Goal: Task Accomplishment & Management: Manage account settings

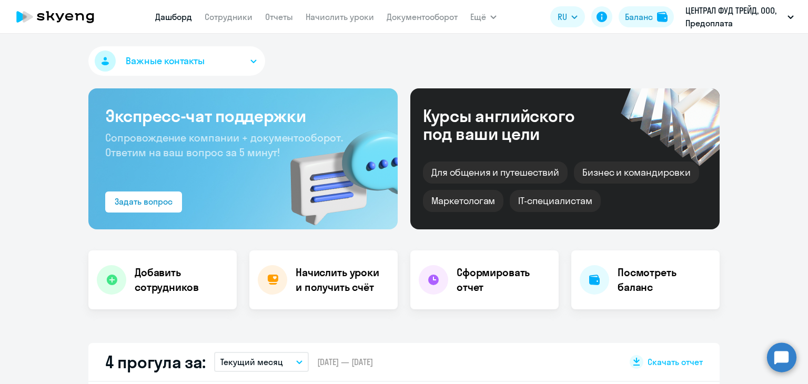
click at [330, 18] on link "Начислить уроки" at bounding box center [340, 17] width 68 height 11
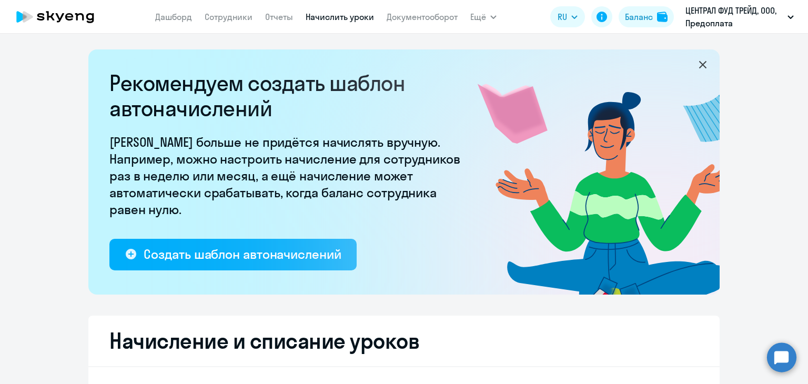
select select "10"
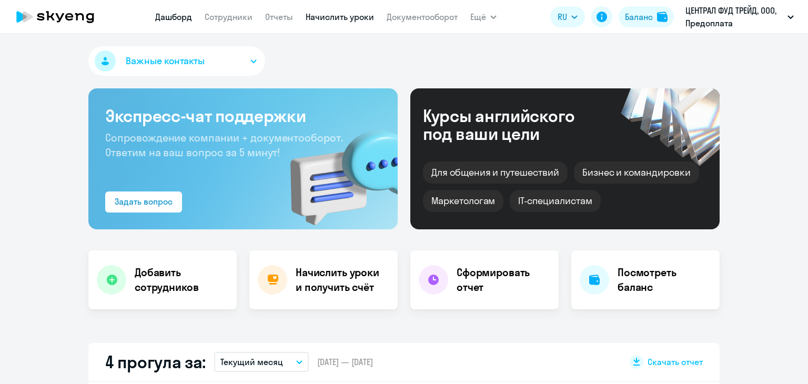
click at [358, 16] on link "Начислить уроки" at bounding box center [340, 17] width 68 height 11
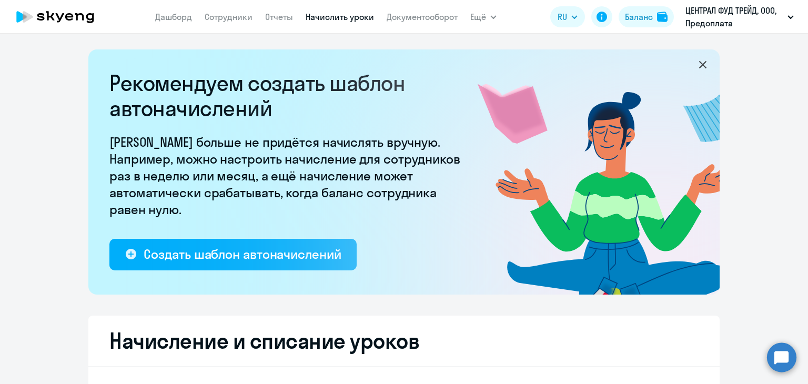
select select "10"
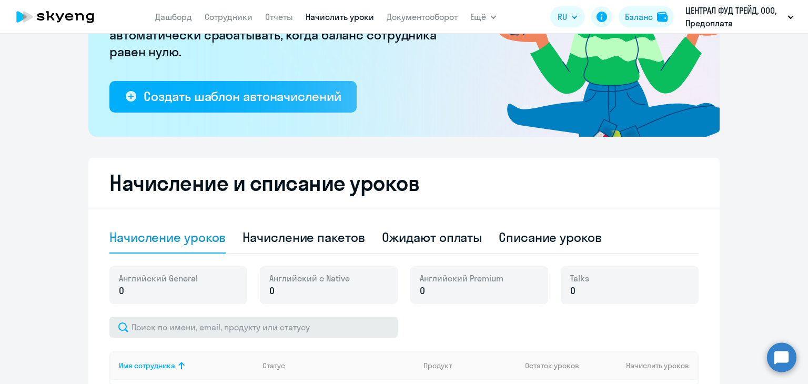
scroll to position [263, 0]
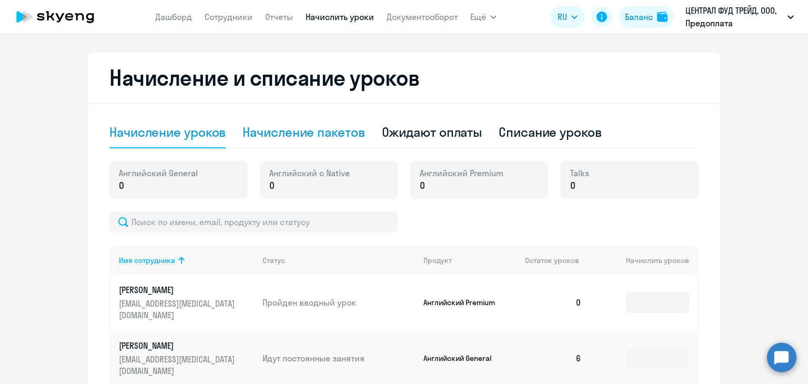
click at [267, 136] on div "Начисление пакетов" at bounding box center [304, 132] width 122 height 17
select select "10"
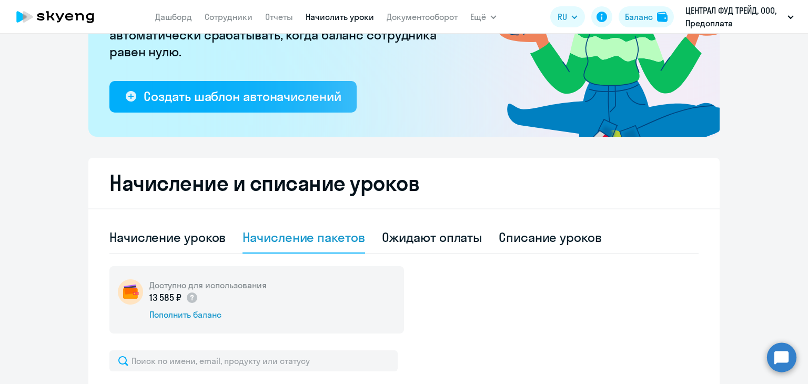
scroll to position [0, 0]
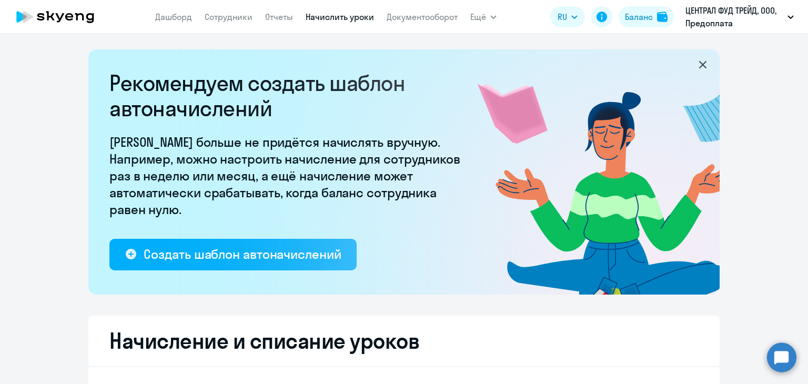
click at [292, 15] on nav "Дашборд Сотрудники Отчеты Начислить уроки Документооборот" at bounding box center [306, 16] width 302 height 21
click at [276, 16] on link "Отчеты" at bounding box center [279, 17] width 28 height 11
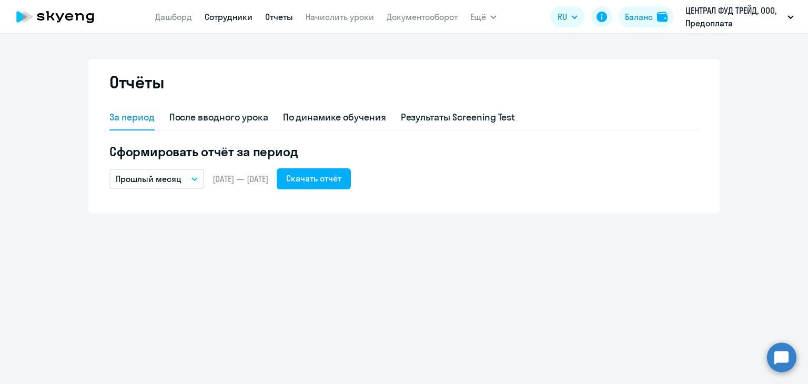
click at [226, 16] on link "Сотрудники" at bounding box center [229, 17] width 48 height 11
select select "30"
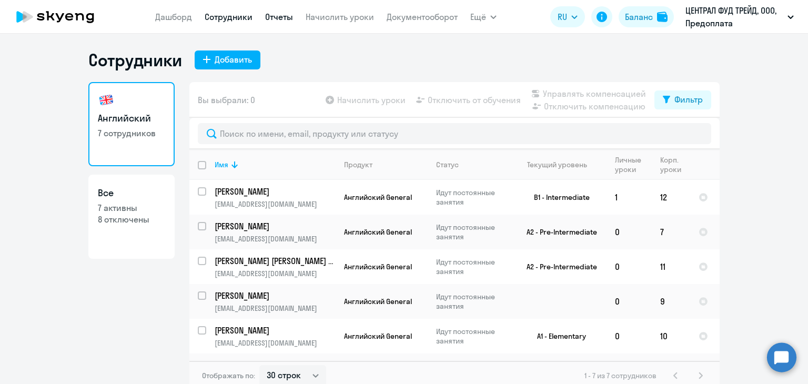
click at [280, 16] on link "Отчеты" at bounding box center [279, 17] width 28 height 11
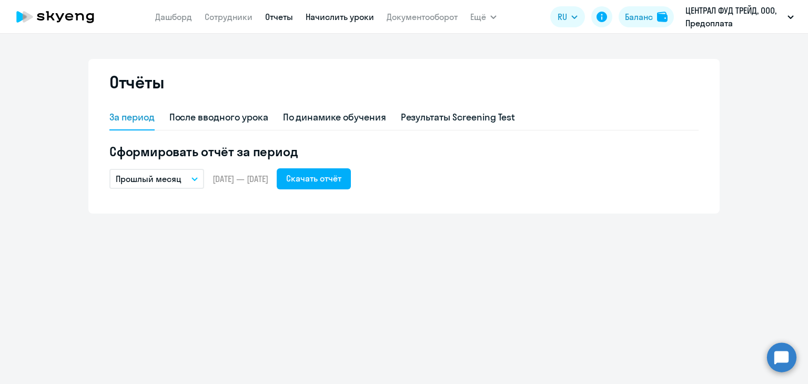
click at [364, 17] on link "Начислить уроки" at bounding box center [340, 17] width 68 height 11
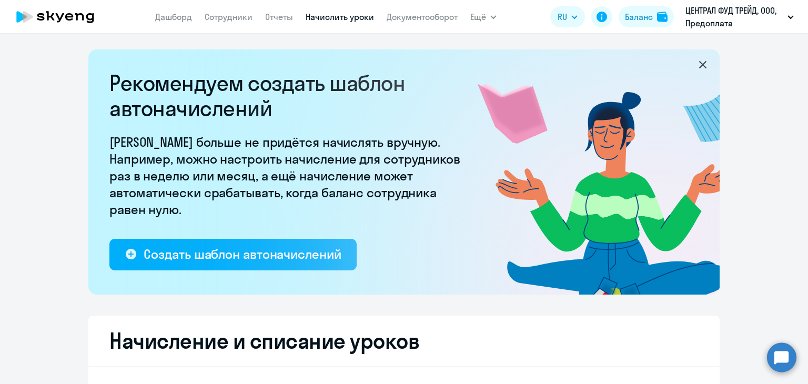
select select "10"
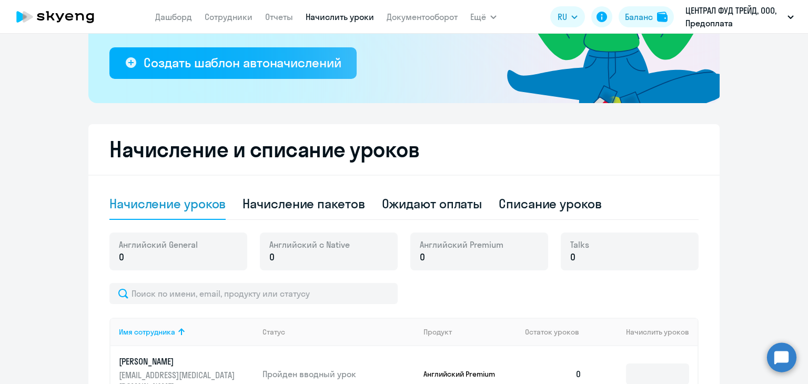
scroll to position [263, 0]
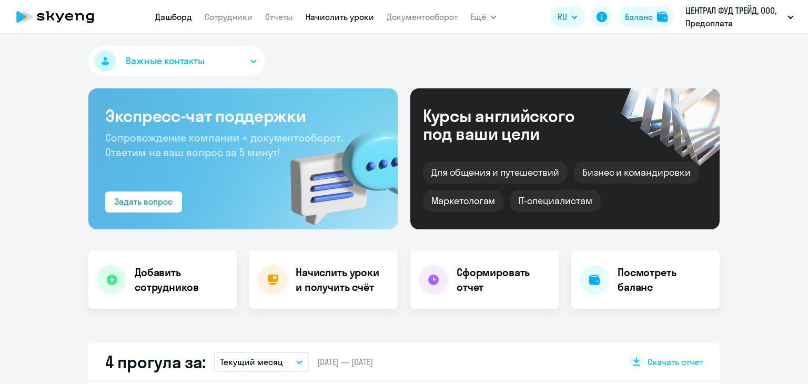
click at [341, 21] on link "Начислить уроки" at bounding box center [340, 17] width 68 height 11
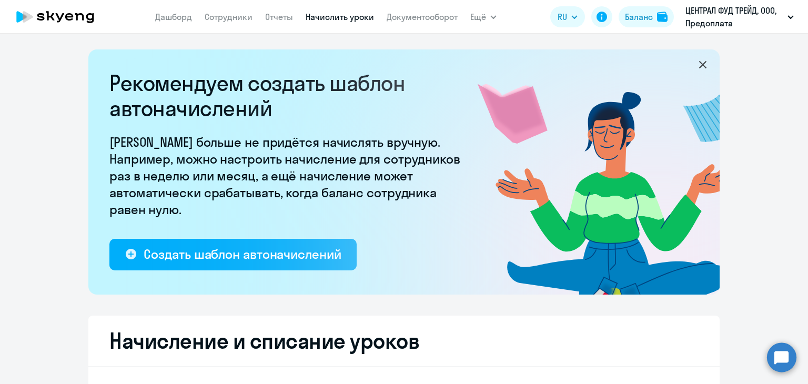
select select "10"
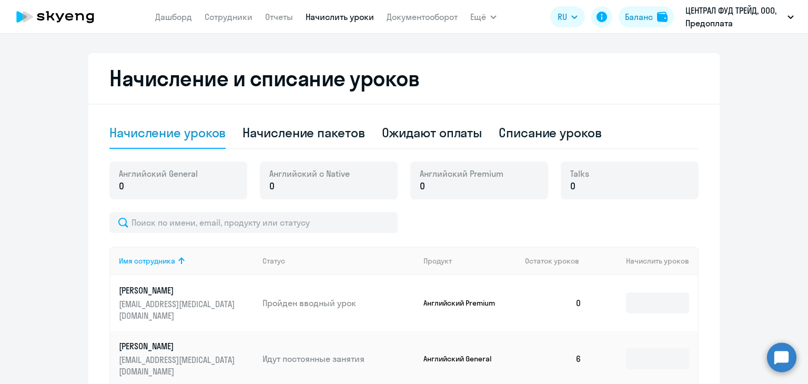
scroll to position [263, 0]
click at [266, 128] on div "Начисление пакетов" at bounding box center [304, 132] width 122 height 17
select select "10"
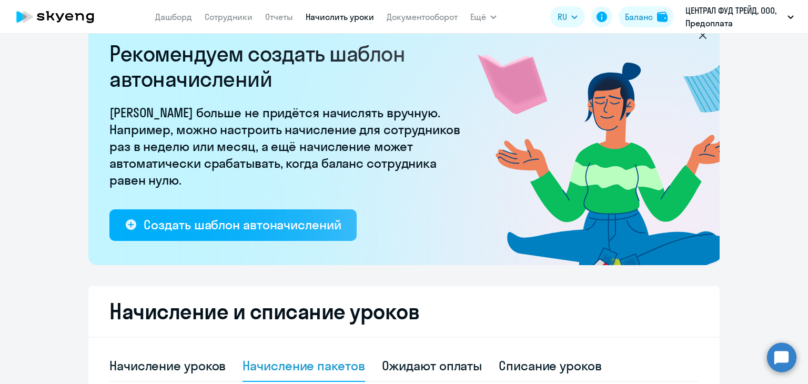
scroll to position [24, 0]
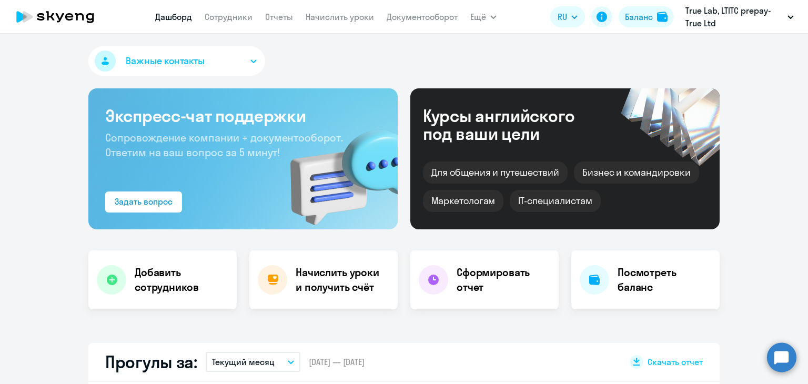
select select "30"
click at [339, 29] on app-header "[PERSON_NAME] Отчеты Начислить уроки Документооборот Ещё Дашборд Сотрудники Отч…" at bounding box center [404, 17] width 808 height 34
click at [338, 13] on link "Начислить уроки" at bounding box center [340, 17] width 68 height 11
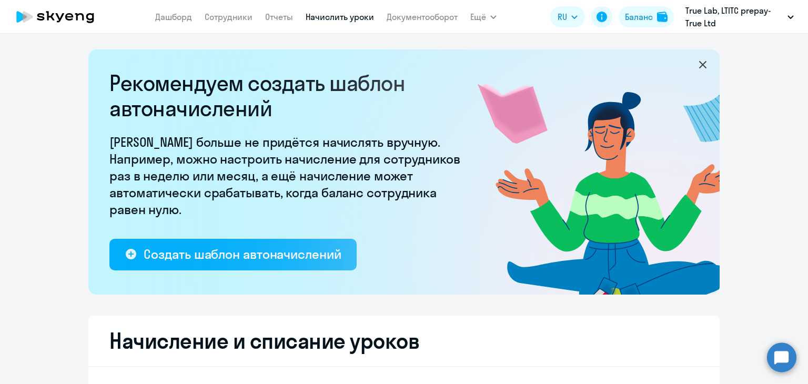
select select "10"
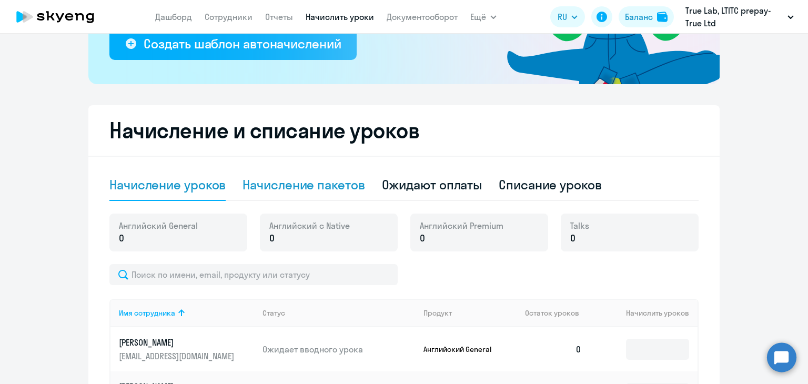
click at [301, 188] on div "Начисление пакетов" at bounding box center [304, 184] width 122 height 17
select select "10"
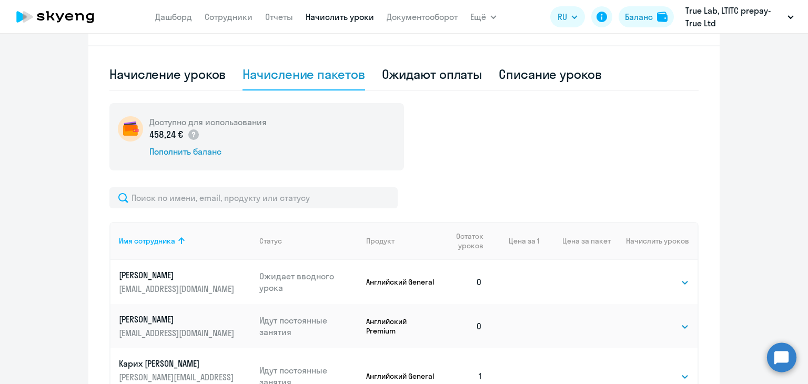
scroll to position [462, 0]
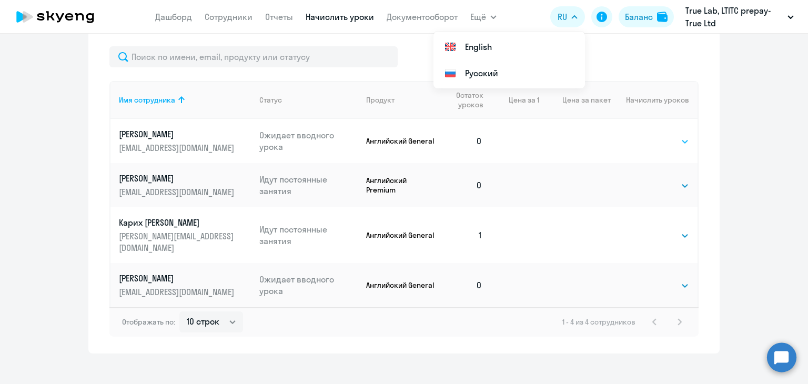
click at [670, 140] on select "Выбрать 4 8 16 32 64 96 128" at bounding box center [667, 141] width 43 height 13
select select "16"
click at [646, 135] on select "Выбрать 4 8 16 32 64 96 128" at bounding box center [667, 141] width 43 height 13
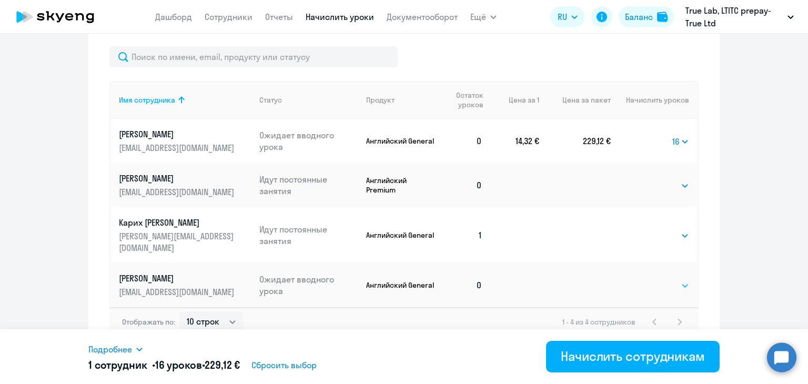
click at [667, 279] on select "Выбрать 4 8 16 32 64 96 128" at bounding box center [667, 285] width 43 height 13
select select "16"
click at [646, 279] on select "Выбрать 4 8 16 32 64 96 128" at bounding box center [667, 285] width 43 height 13
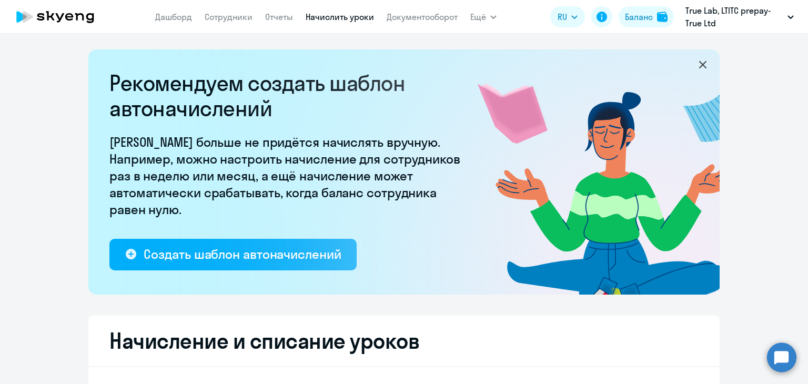
select select "10"
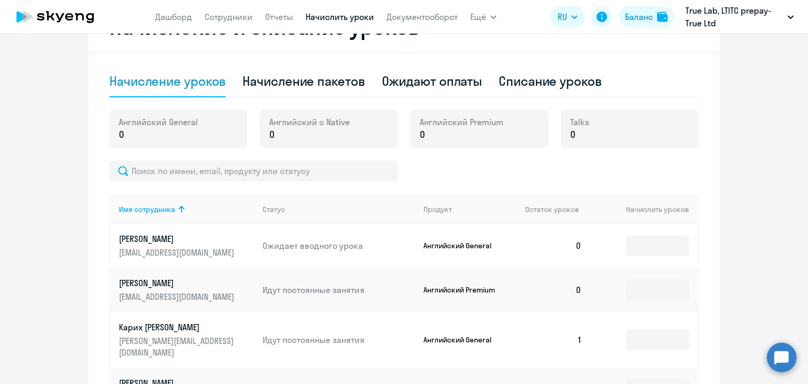
scroll to position [314, 0]
click at [338, 91] on div "Начисление пакетов" at bounding box center [304, 82] width 122 height 32
select select "10"
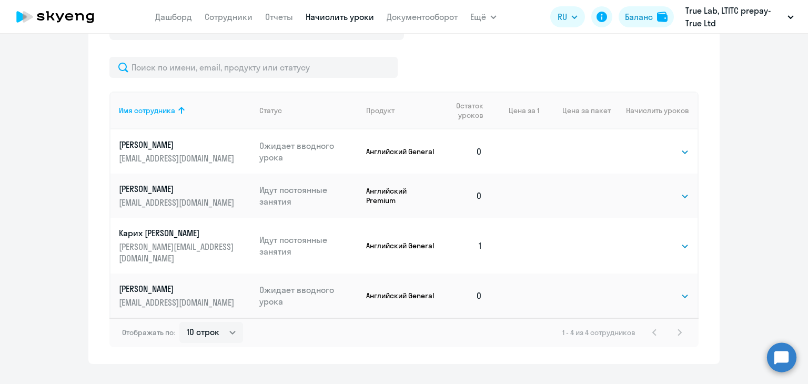
scroll to position [462, 0]
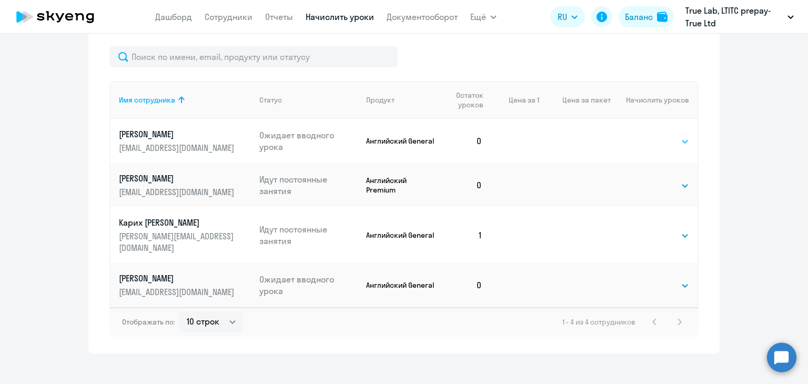
click at [648, 136] on select "Выбрать 4 8 16 32 64 96 128" at bounding box center [667, 141] width 43 height 13
select select "16"
click at [646, 135] on select "Выбрать 4 8 16 32 64 96 128" at bounding box center [667, 141] width 43 height 13
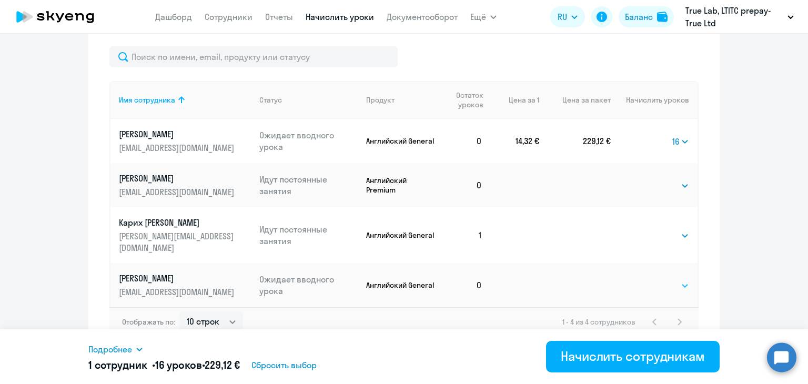
click at [674, 279] on select "Выбрать 4 8 16 32 64 96 128" at bounding box center [667, 285] width 43 height 13
select select "16"
click at [646, 279] on select "Выбрать 4 8 16 32 64 96 128" at bounding box center [667, 285] width 43 height 13
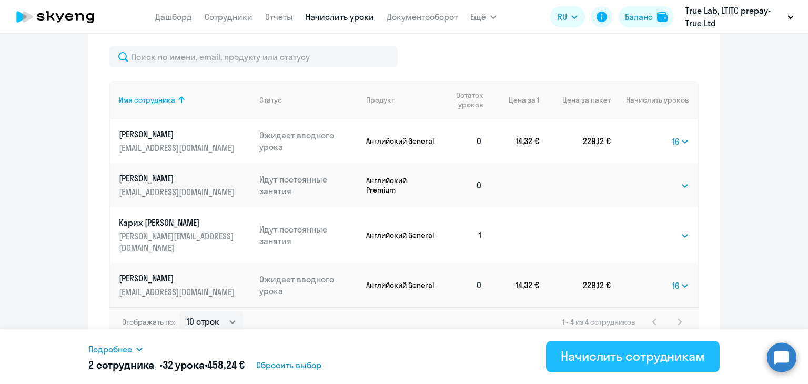
click at [608, 358] on div "Начислить сотрудникам" at bounding box center [633, 356] width 144 height 17
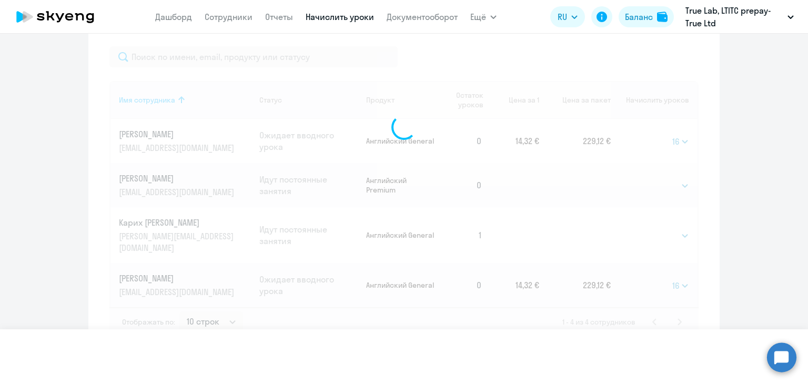
select select
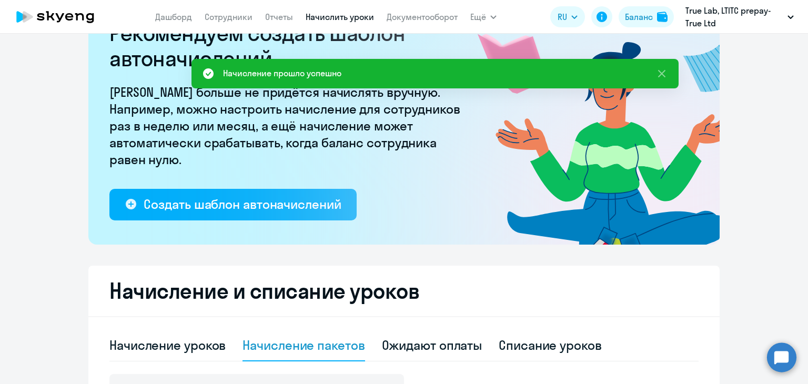
scroll to position [0, 0]
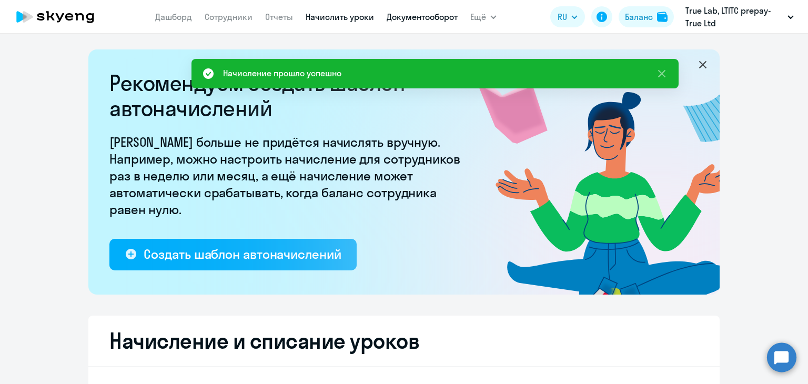
click at [409, 22] on link "Документооборот" at bounding box center [422, 17] width 71 height 11
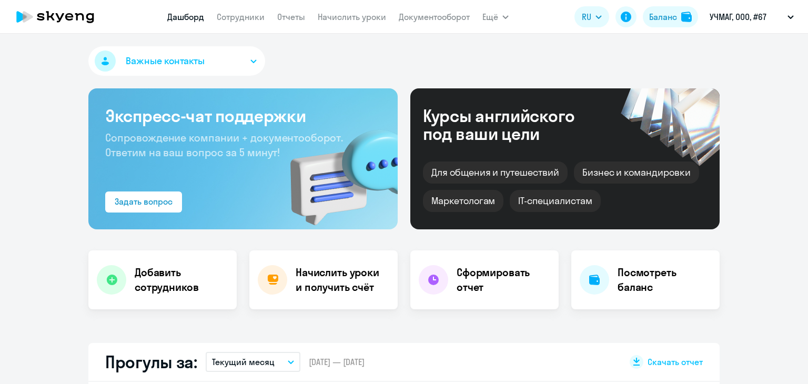
click at [330, 23] on app-menu-item-link "Начислить уроки" at bounding box center [352, 17] width 68 height 13
click at [334, 13] on link "Начислить уроки" at bounding box center [352, 17] width 68 height 11
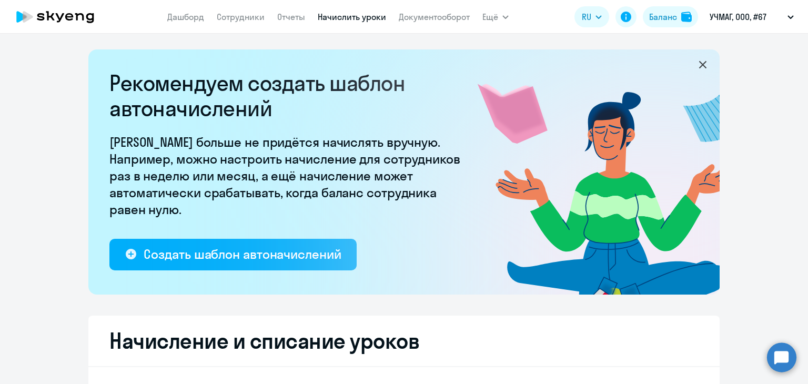
select select "10"
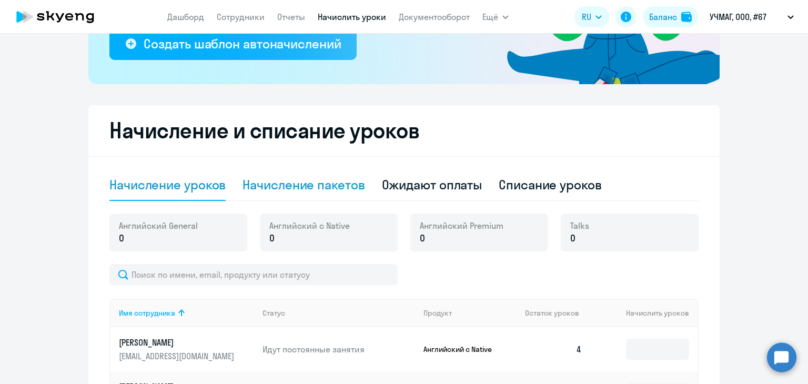
click at [301, 189] on div "Начисление пакетов" at bounding box center [304, 184] width 122 height 17
select select "10"
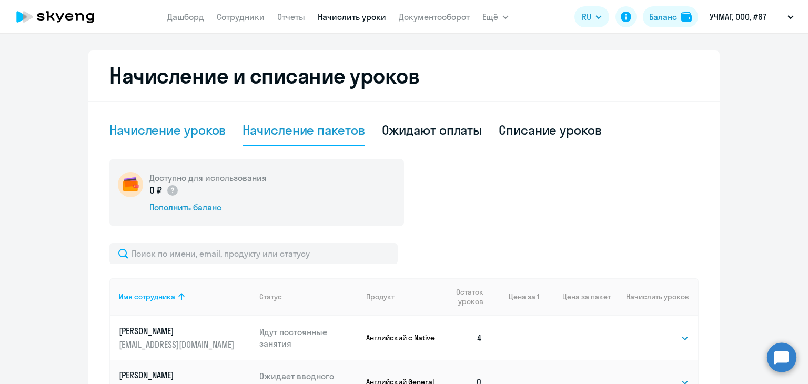
scroll to position [263, 0]
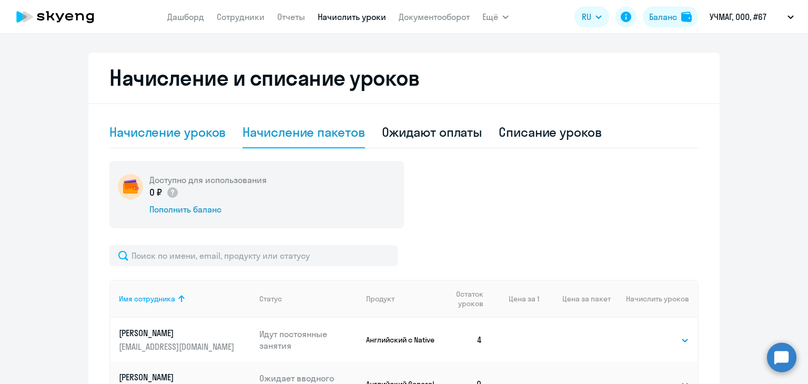
click at [179, 130] on div "Начисление уроков" at bounding box center [167, 132] width 116 height 17
select select "10"
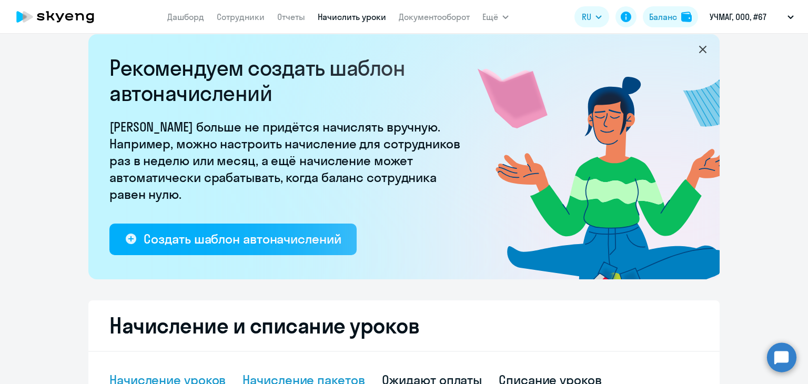
scroll to position [0, 0]
